Goal: Information Seeking & Learning: Learn about a topic

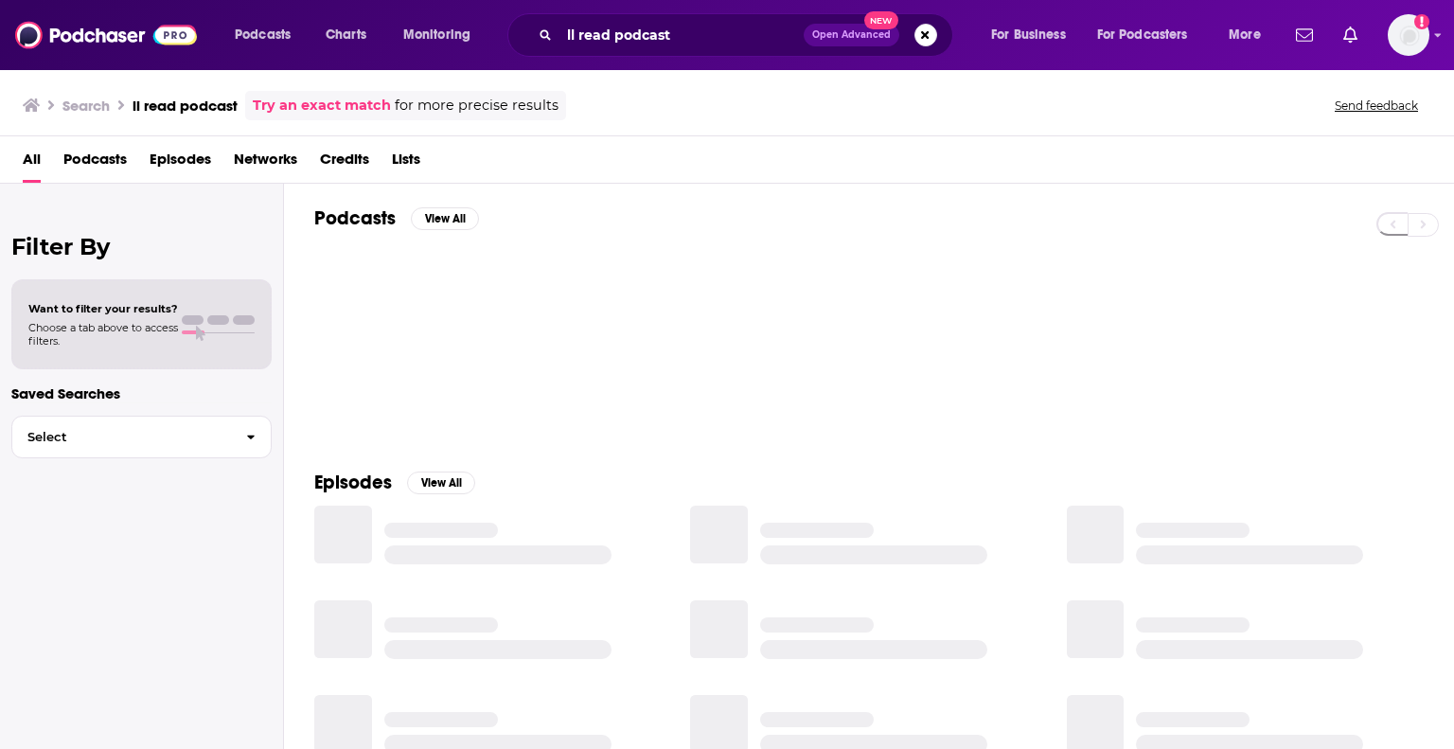
click at [623, 52] on div "ll read podcast Open Advanced New" at bounding box center [730, 35] width 446 height 44
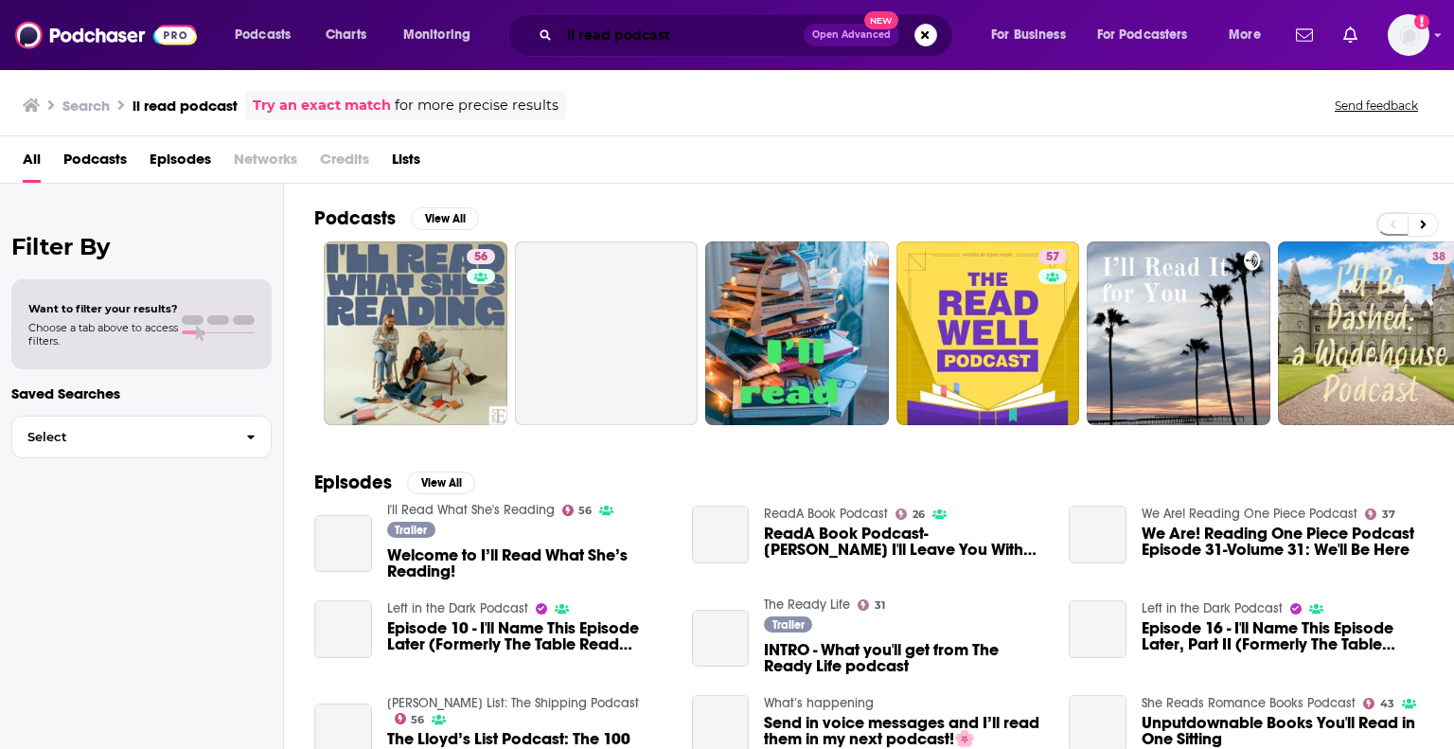
click at [630, 41] on input "ll read podcast" at bounding box center [681, 35] width 244 height 30
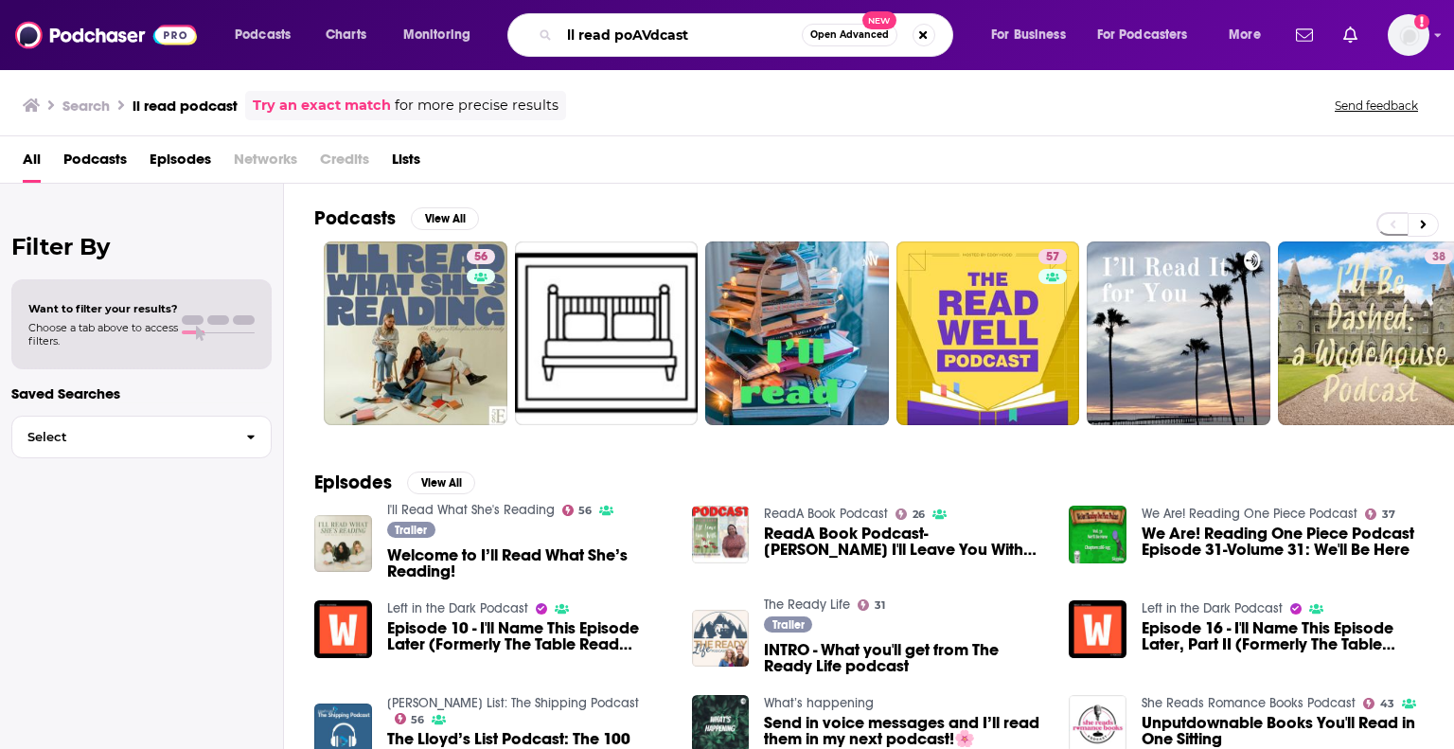
paste input "Bliss, Beauty and Books & Books are Chic on Spotify"
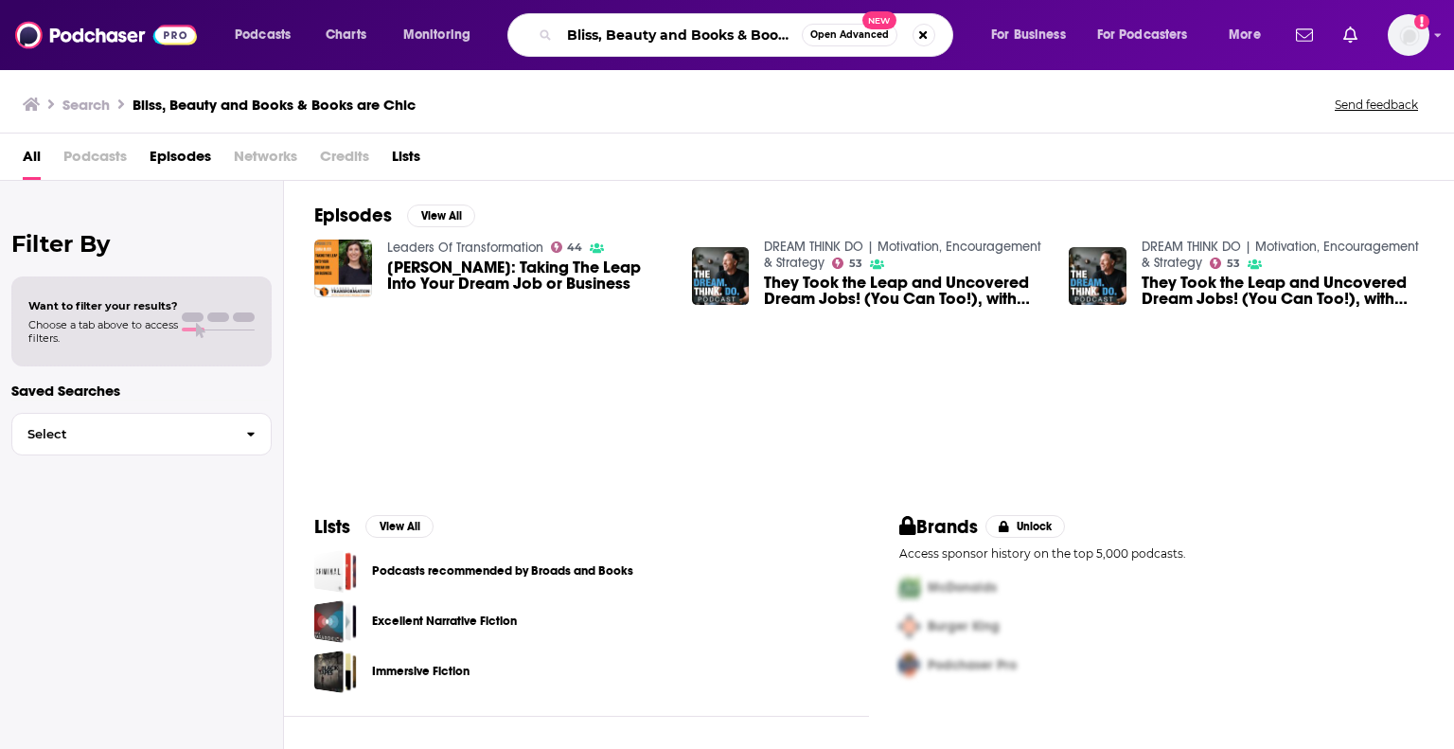
click at [743, 36] on input "Bliss, Beauty and Books & Books are Chic" at bounding box center [680, 35] width 242 height 30
drag, startPoint x: 733, startPoint y: 35, endPoint x: 1074, endPoint y: 41, distance: 340.9
click at [1062, 41] on div "Podcasts Charts Monitoring Bliss, Beauty and Books & Books are Chic Open Advanc…" at bounding box center [750, 35] width 1057 height 44
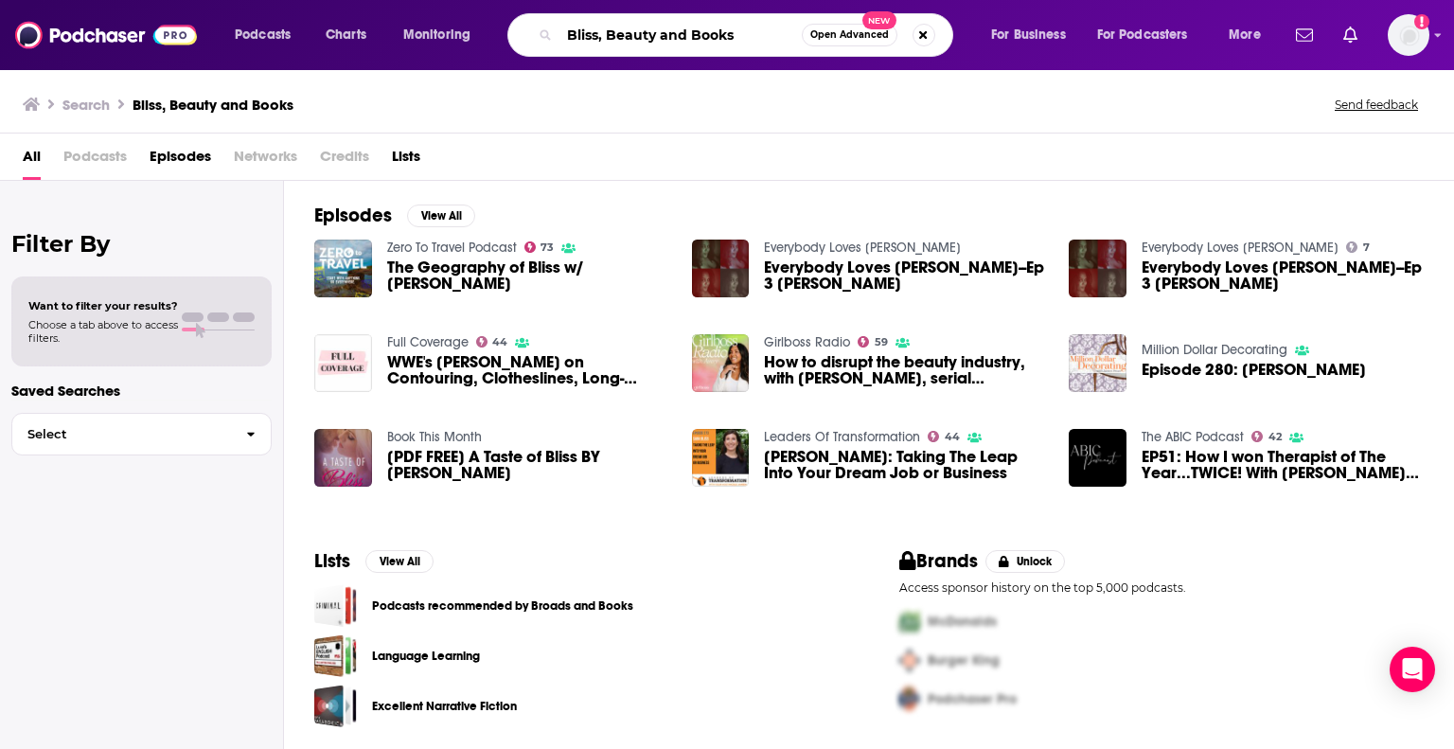
drag, startPoint x: 746, startPoint y: 26, endPoint x: 609, endPoint y: 33, distance: 137.5
click at [622, 33] on input "Bliss, Beauty and Books" at bounding box center [680, 35] width 242 height 30
type input "books are chic"
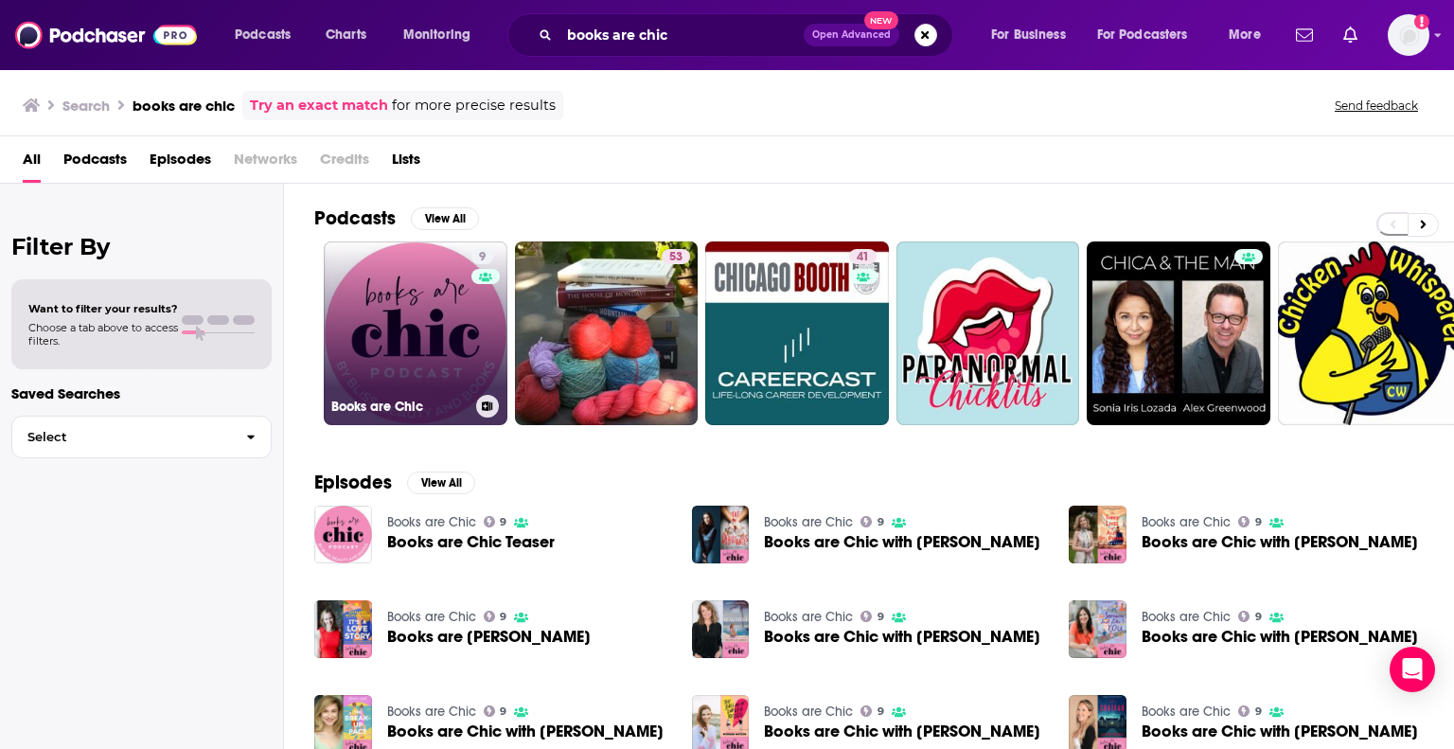
click at [451, 347] on link "9 Books are Chic" at bounding box center [416, 333] width 184 height 184
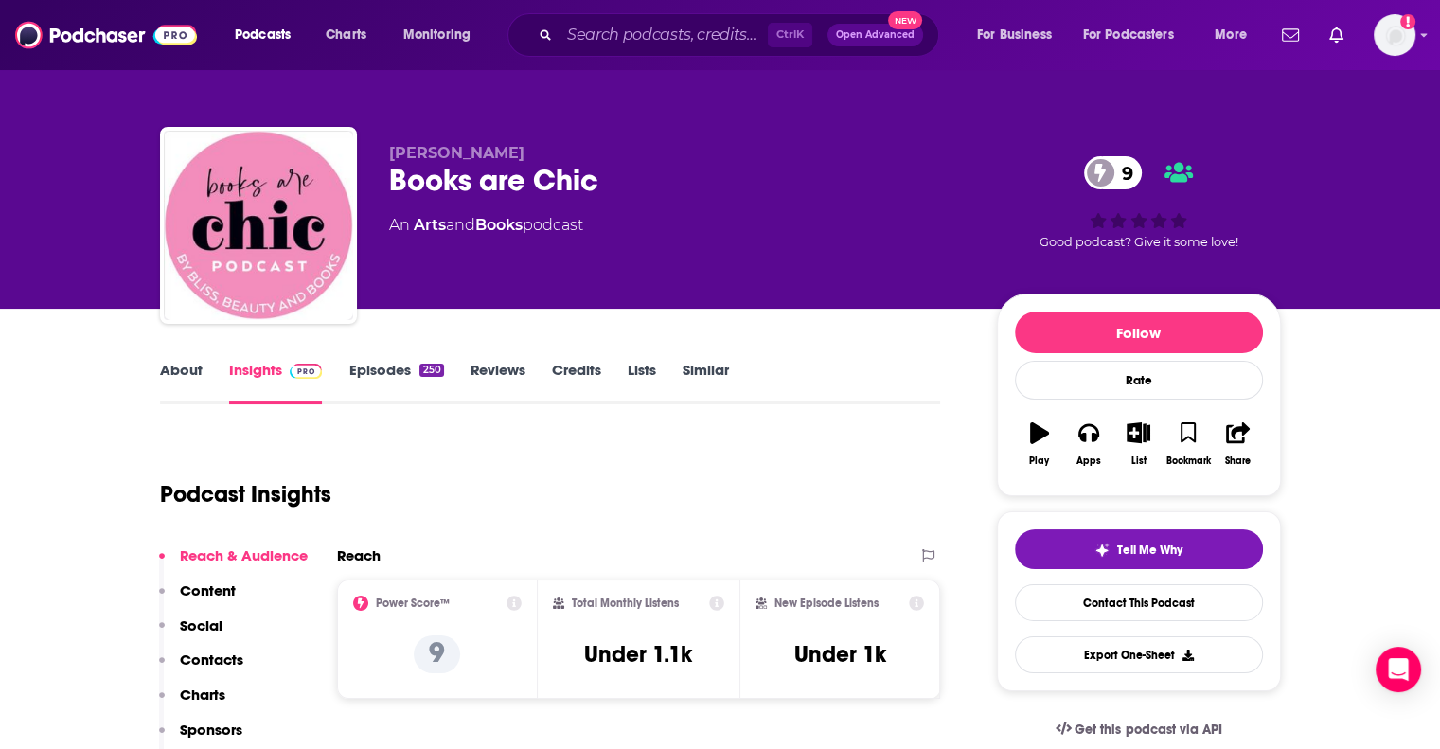
click at [422, 374] on div "250" at bounding box center [431, 370] width 24 height 13
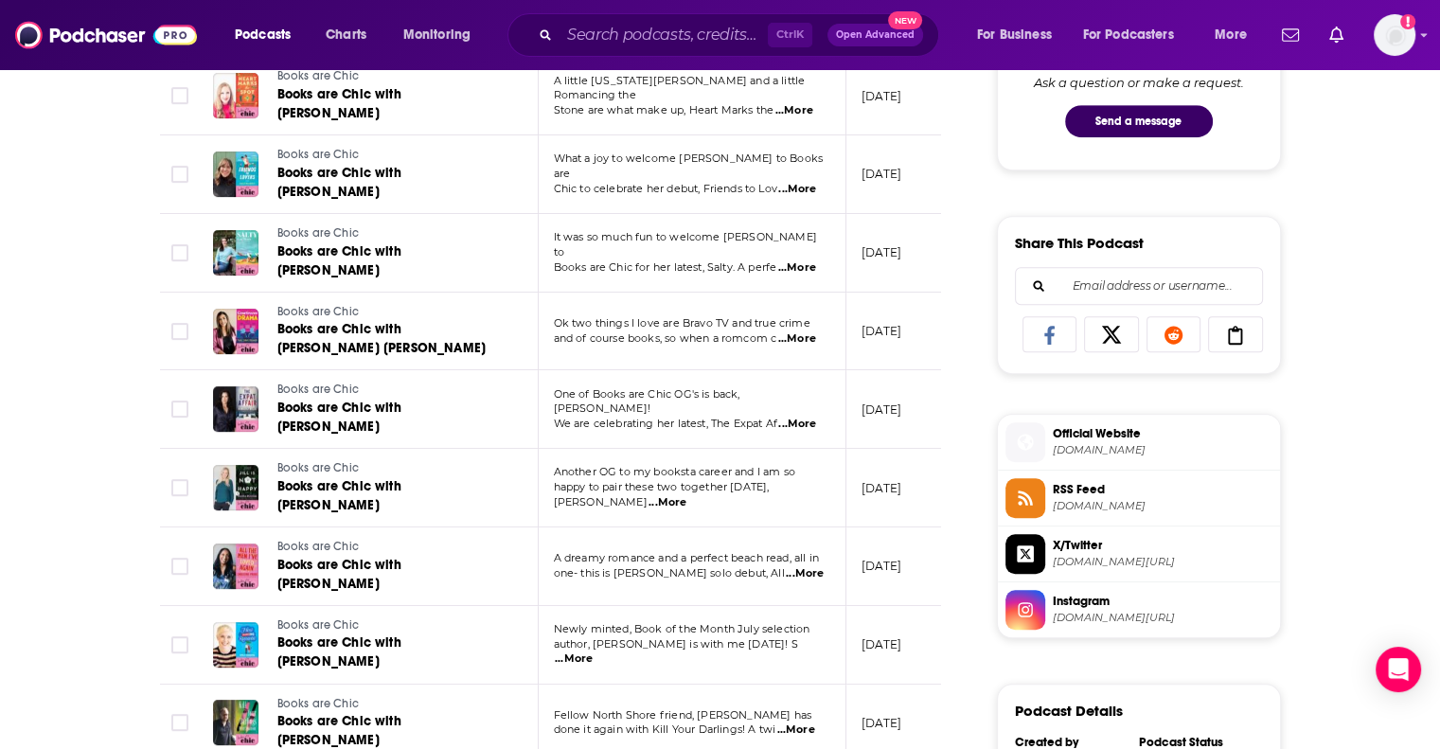
scroll to position [1136, 0]
